Goal: Information Seeking & Learning: Learn about a topic

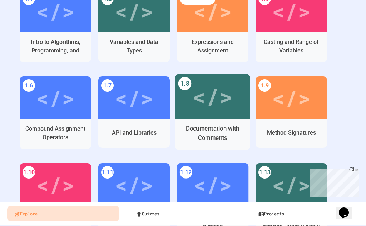
scroll to position [322, 0]
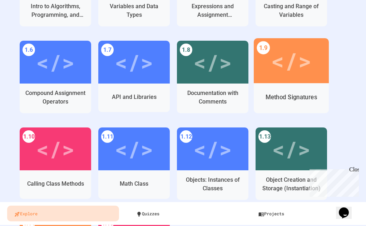
click at [277, 61] on div "</>" at bounding box center [291, 61] width 40 height 34
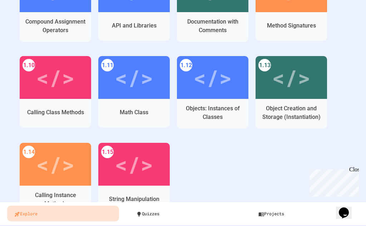
scroll to position [429, 0]
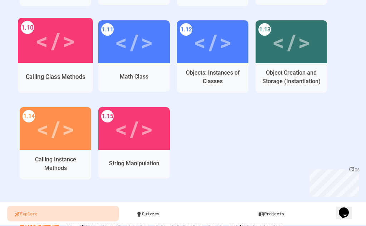
click at [46, 42] on div "</>" at bounding box center [55, 41] width 40 height 34
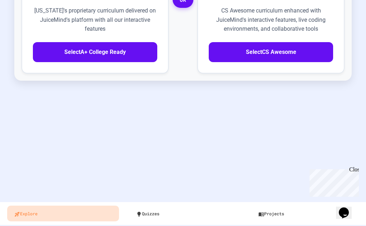
scroll to position [346, 0]
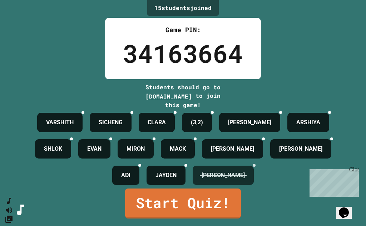
scroll to position [50, 0]
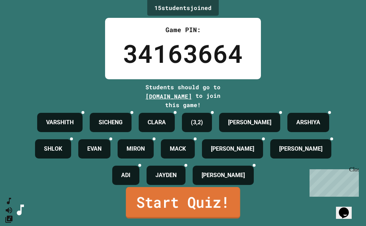
click at [177, 201] on link "Start Quiz!" at bounding box center [183, 202] width 114 height 31
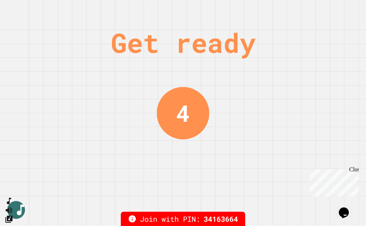
scroll to position [0, 0]
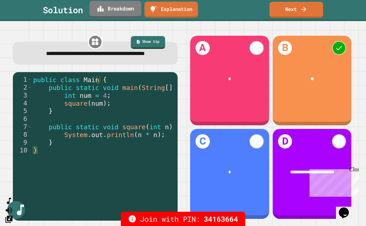
click at [113, 7] on link "Breakdown" at bounding box center [116, 9] width 52 height 17
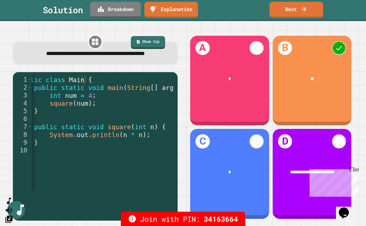
scroll to position [0, 21]
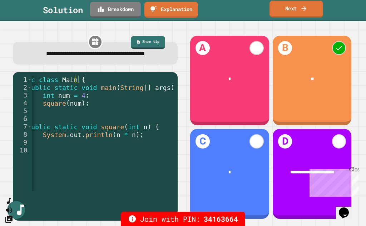
click at [299, 8] on link "Next" at bounding box center [297, 9] width 54 height 17
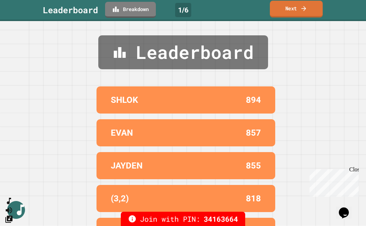
click at [299, 6] on link "Next" at bounding box center [296, 9] width 53 height 17
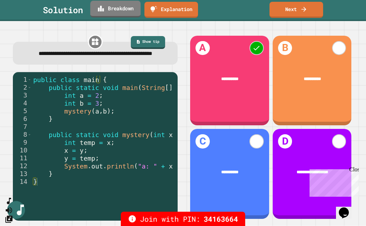
click at [119, 6] on link "Breakdown" at bounding box center [115, 9] width 50 height 17
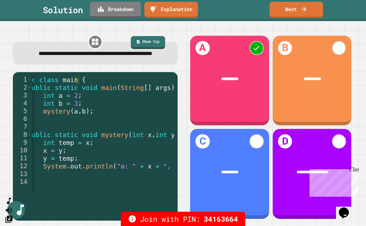
scroll to position [0, 23]
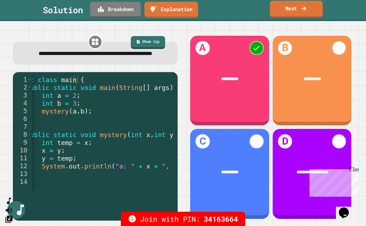
click at [290, 10] on link "Next" at bounding box center [296, 9] width 53 height 17
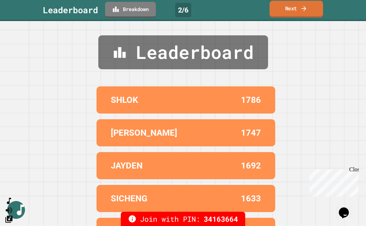
click at [304, 8] on icon at bounding box center [303, 8] width 5 height 5
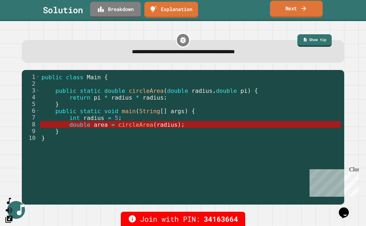
click at [290, 10] on link "Next" at bounding box center [296, 9] width 53 height 17
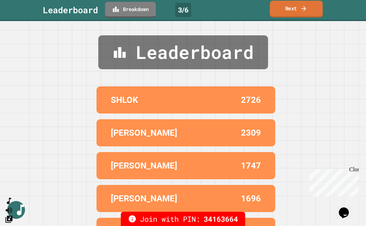
click at [290, 10] on link "Next" at bounding box center [296, 9] width 53 height 17
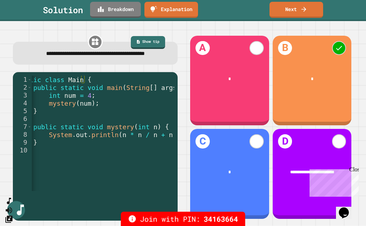
scroll to position [0, 21]
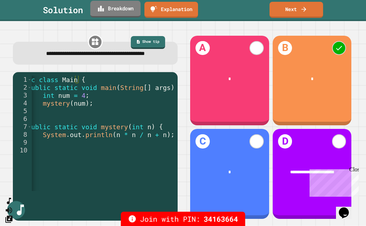
click at [130, 10] on link "Breakdown" at bounding box center [115, 9] width 50 height 17
click at [300, 8] on link "Next" at bounding box center [296, 9] width 54 height 17
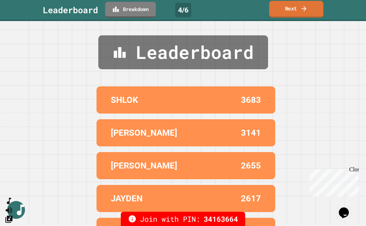
click at [285, 5] on link "Next" at bounding box center [296, 9] width 54 height 17
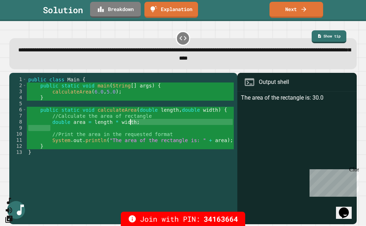
drag, startPoint x: 69, startPoint y: 127, endPoint x: 137, endPoint y: 126, distance: 67.6
click at [137, 126] on div "public class Main { public static void main ( String [ ] args ) { calculateArea…" at bounding box center [130, 147] width 207 height 140
click at [106, 10] on link "Breakdown" at bounding box center [115, 9] width 52 height 17
click at [289, 8] on link "Next" at bounding box center [296, 9] width 53 height 17
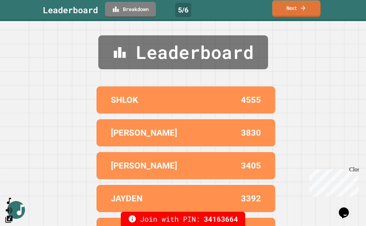
click at [290, 6] on link "Next" at bounding box center [296, 8] width 48 height 17
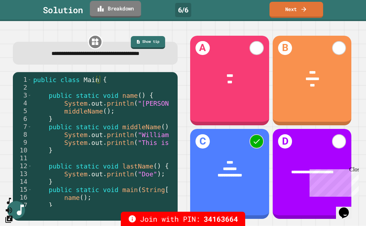
click at [123, 11] on link "Breakdown" at bounding box center [115, 9] width 51 height 17
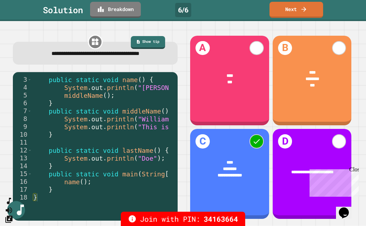
scroll to position [0, 0]
click at [297, 9] on link "Next" at bounding box center [296, 8] width 50 height 17
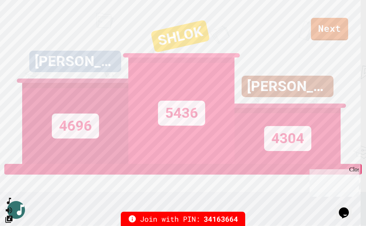
click at [327, 29] on div "[PERSON_NAME] 4304" at bounding box center [288, 82] width 106 height 164
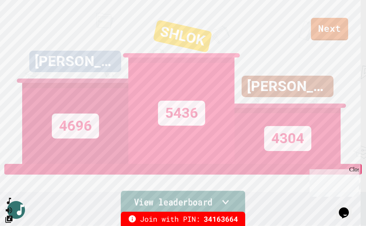
click at [207, 201] on link "View leaderboard" at bounding box center [183, 203] width 124 height 24
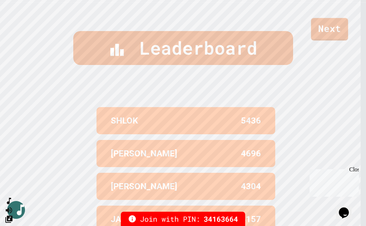
scroll to position [298, 0]
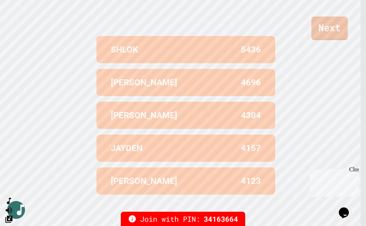
click at [324, 30] on link "Next" at bounding box center [329, 28] width 36 height 24
